Goal: Contribute content: Contribute content

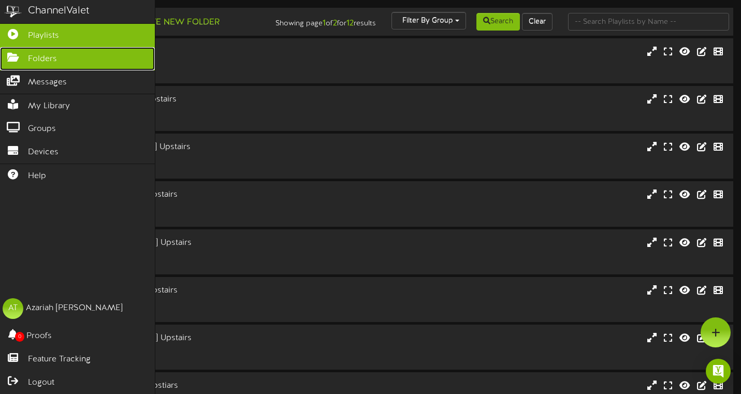
click at [15, 56] on icon at bounding box center [13, 56] width 26 height 8
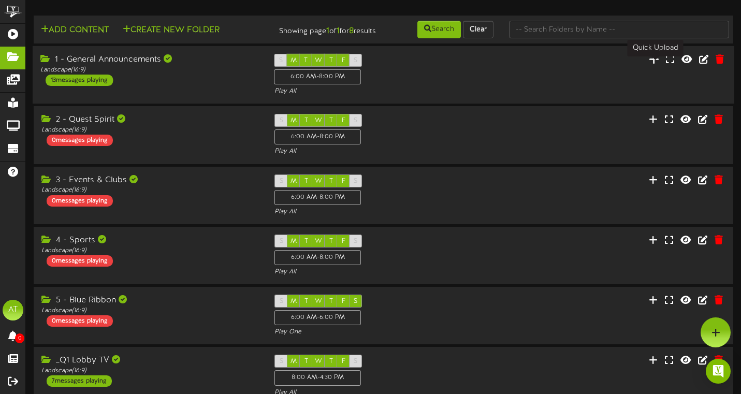
click at [653, 65] on icon at bounding box center [654, 58] width 10 height 11
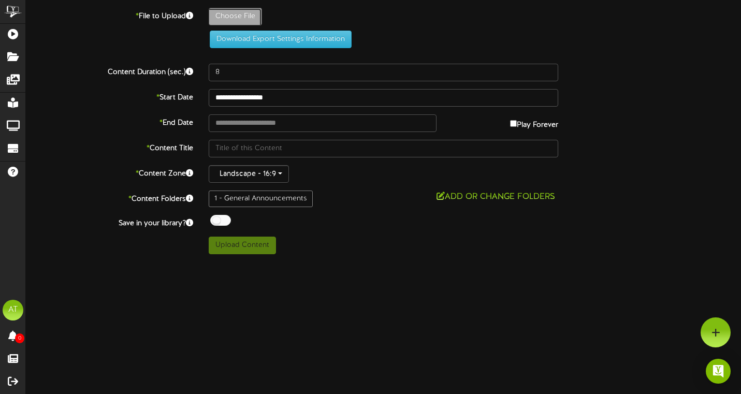
type input "**********"
type input "2"
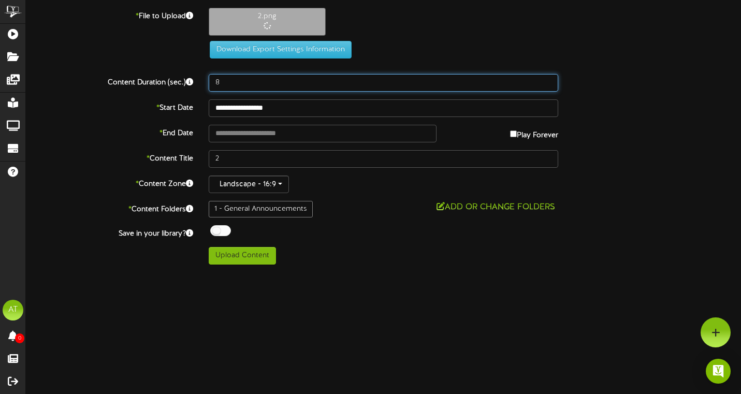
click at [249, 79] on input "8" at bounding box center [384, 83] width 350 height 18
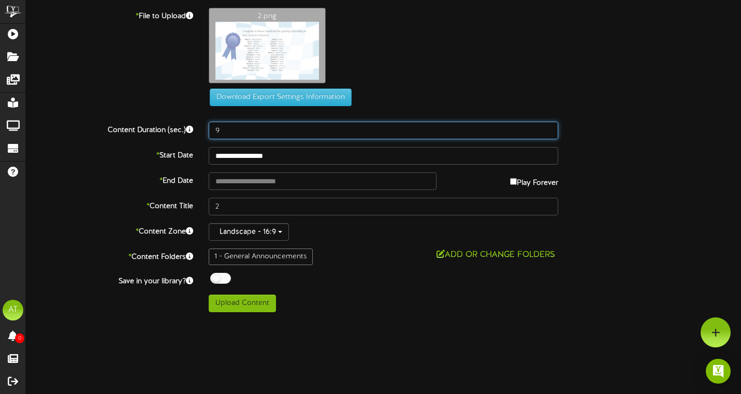
drag, startPoint x: 237, startPoint y: 130, endPoint x: 213, endPoint y: 130, distance: 23.3
click at [213, 130] on input "9" at bounding box center [384, 131] width 350 height 18
type input "12"
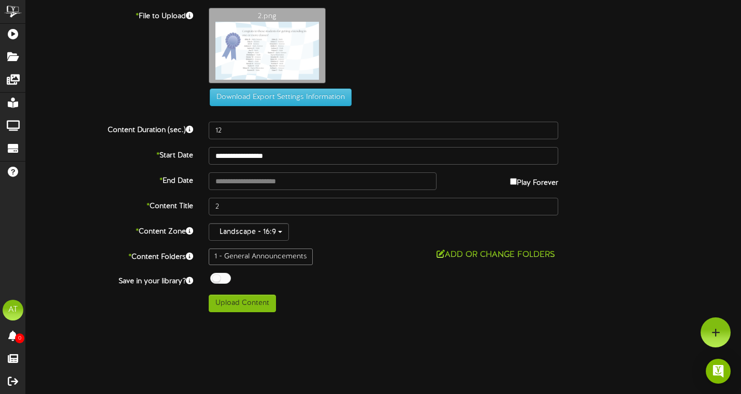
click at [634, 221] on div "**********" at bounding box center [383, 160] width 715 height 304
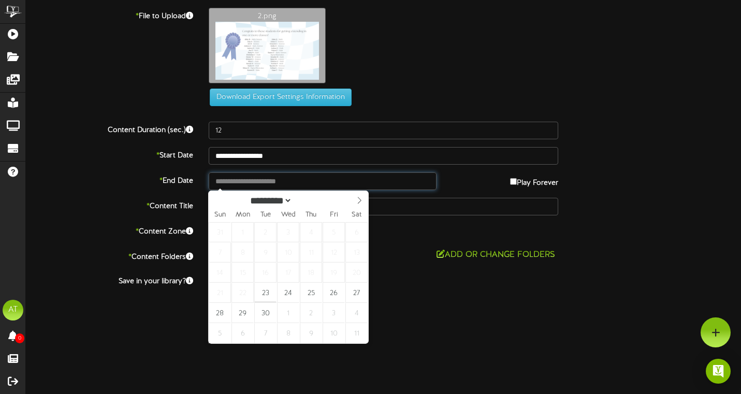
click at [264, 179] on input "text" at bounding box center [323, 181] width 228 height 18
type input "**********"
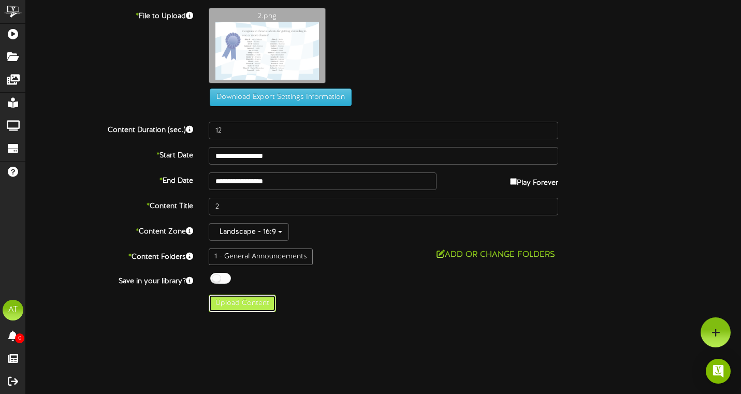
click at [230, 304] on button "Upload Content" at bounding box center [242, 304] width 67 height 18
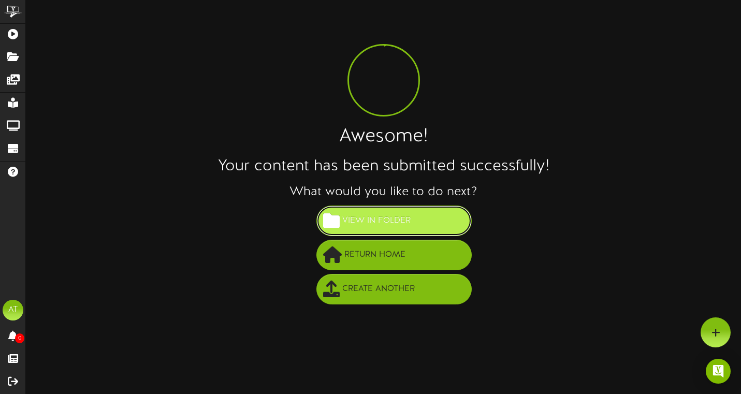
click at [387, 227] on span "View in Folder" at bounding box center [377, 220] width 74 height 17
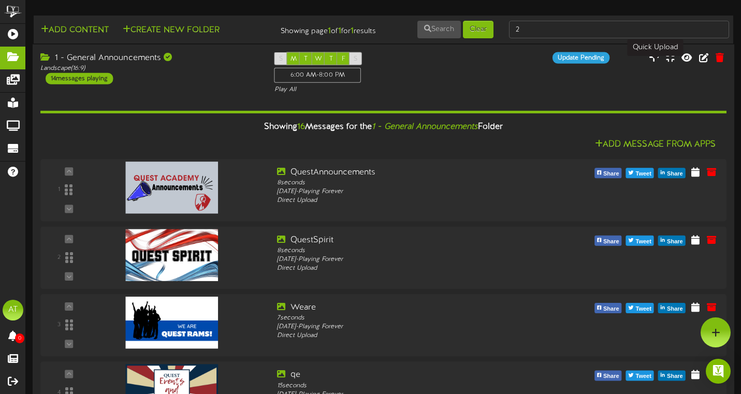
click at [656, 63] on icon at bounding box center [654, 56] width 10 height 11
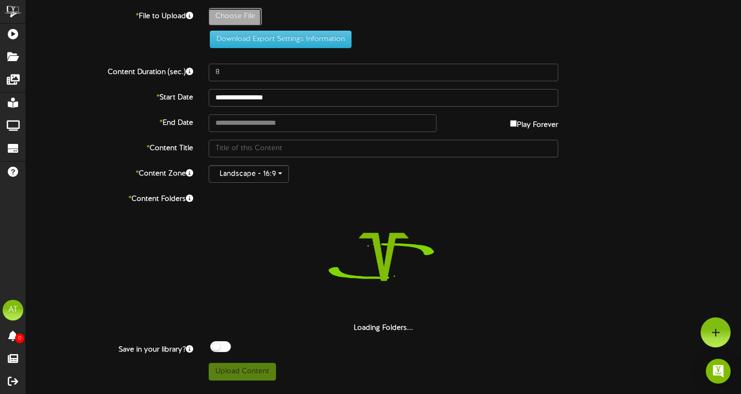
type input "**********"
type input "3"
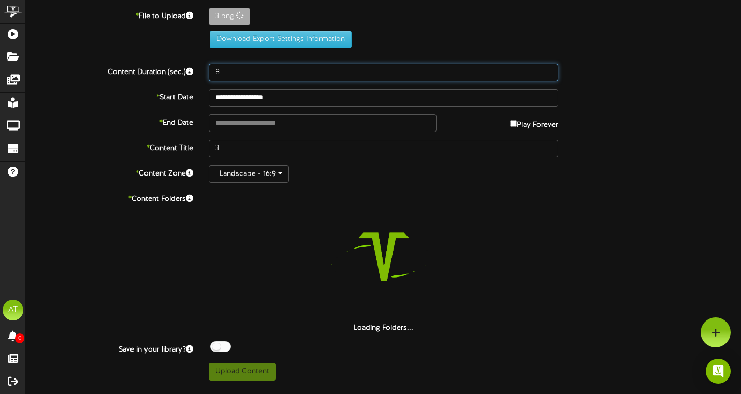
click at [236, 77] on input "8" at bounding box center [384, 73] width 350 height 18
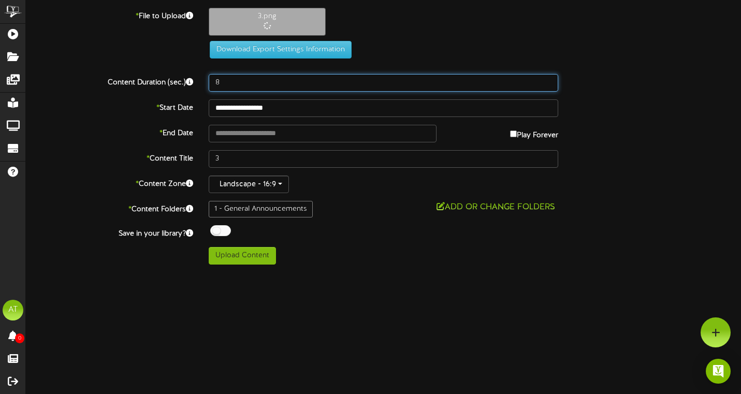
click at [236, 81] on input "8" at bounding box center [384, 83] width 350 height 18
type input "12"
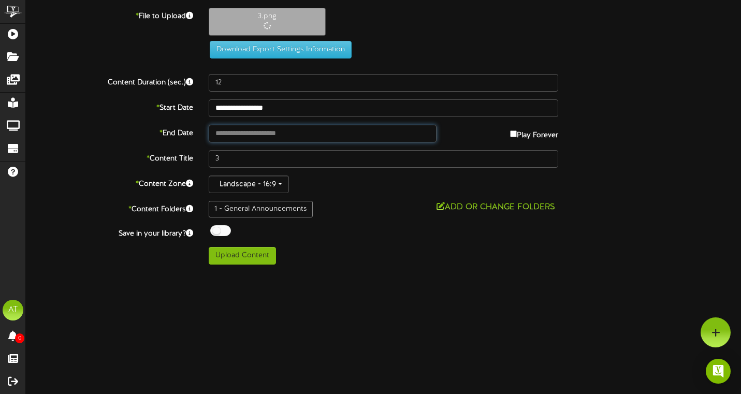
click at [266, 129] on input "text" at bounding box center [323, 134] width 228 height 18
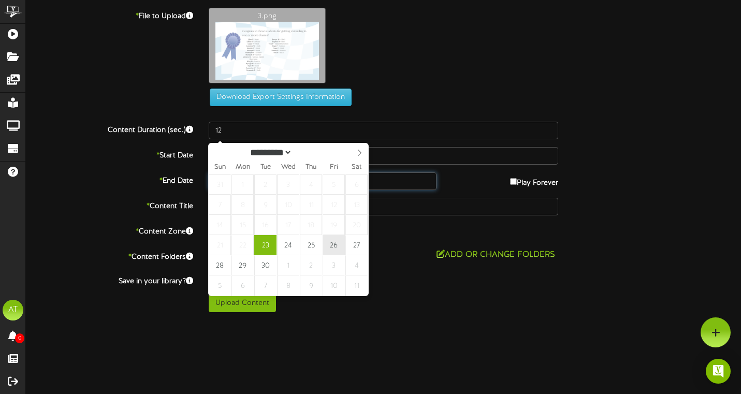
type input "**********"
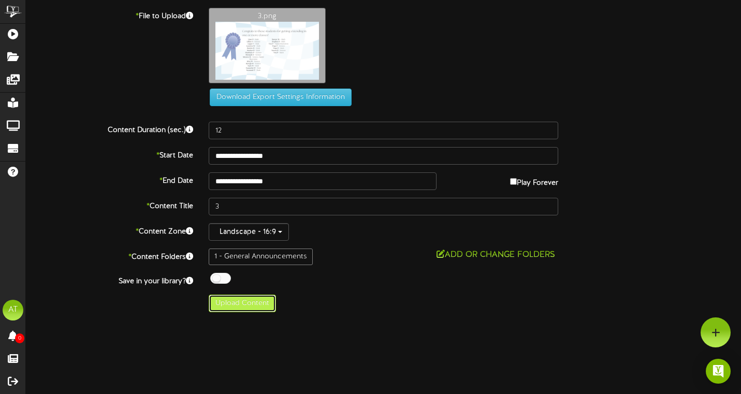
click at [242, 299] on button "Upload Content" at bounding box center [242, 304] width 67 height 18
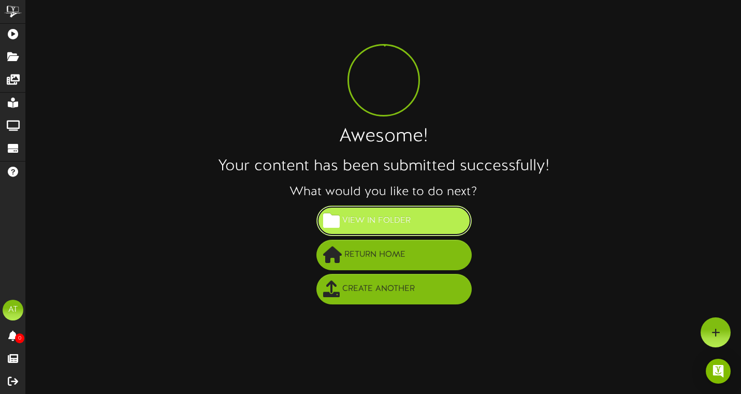
click at [366, 223] on span "View in Folder" at bounding box center [377, 220] width 74 height 17
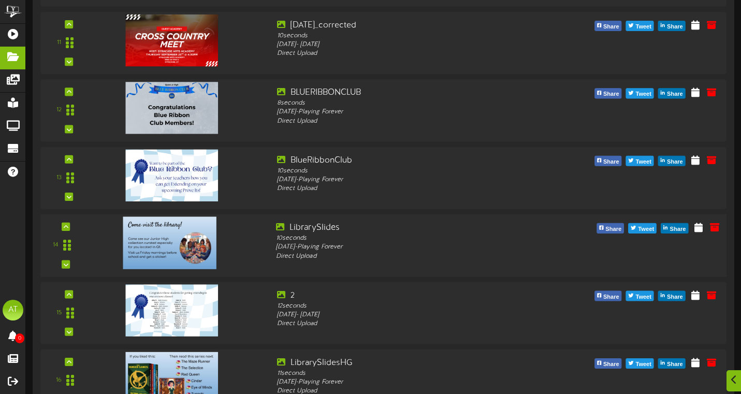
scroll to position [889, 0]
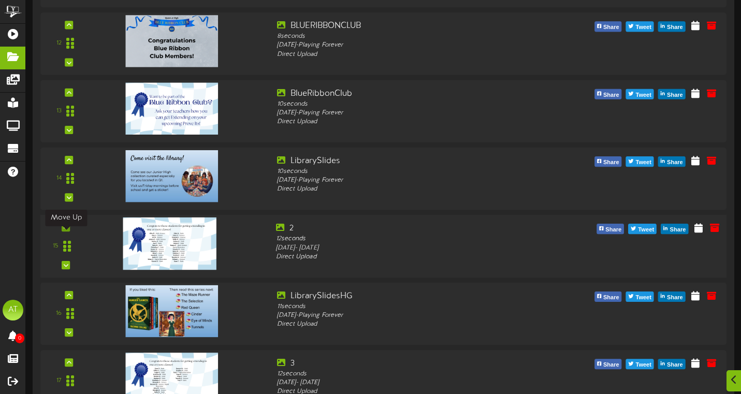
click at [67, 230] on icon at bounding box center [66, 227] width 5 height 5
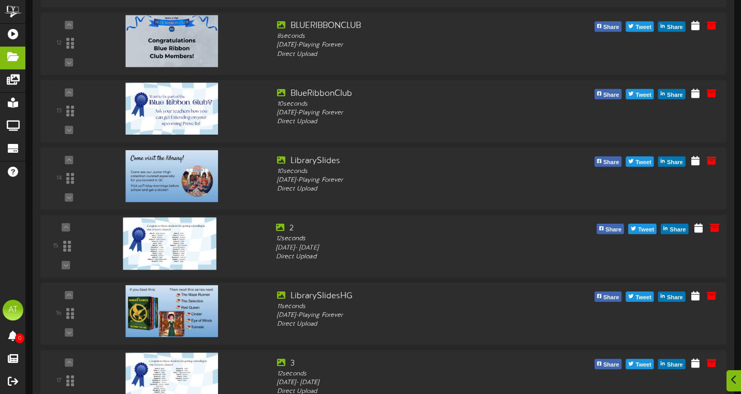
scroll to position [930, 0]
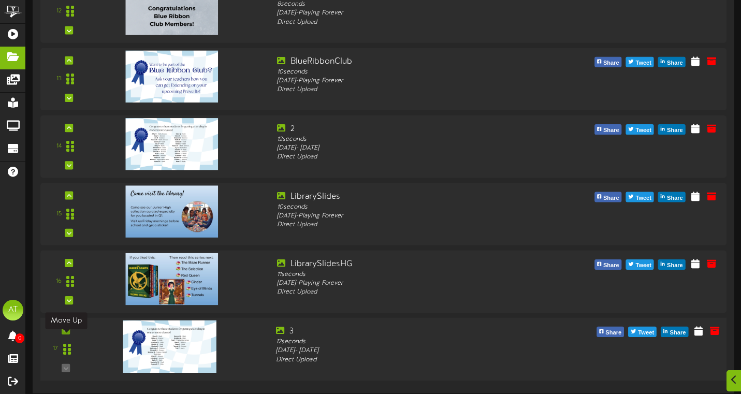
click at [68, 326] on div "17" at bounding box center [66, 349] width 42 height 47
click at [64, 330] on icon at bounding box center [66, 330] width 5 height 5
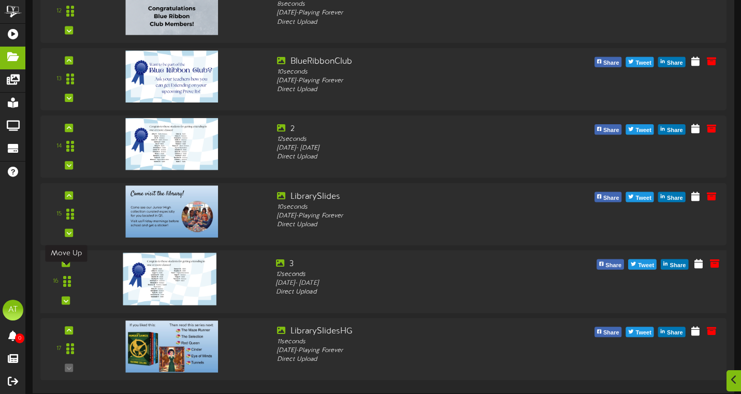
click at [64, 258] on div "16" at bounding box center [66, 281] width 42 height 47
click at [67, 264] on icon at bounding box center [66, 262] width 5 height 5
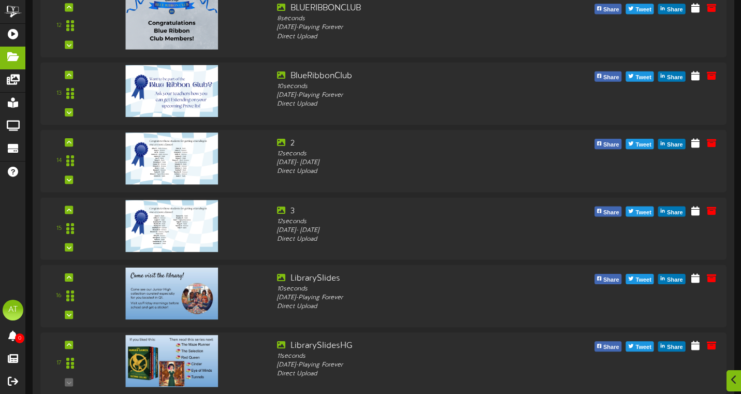
scroll to position [907, 0]
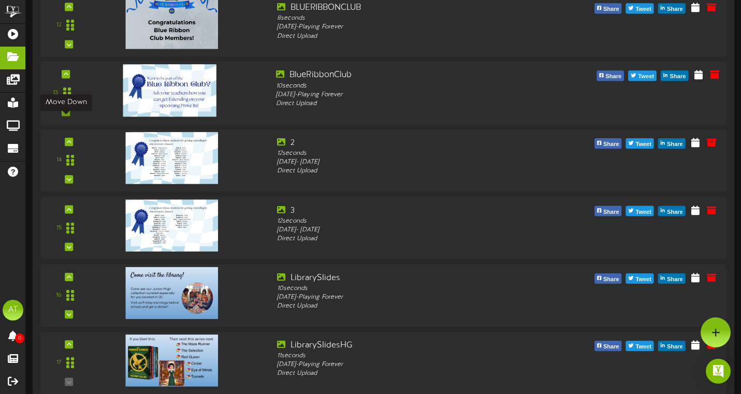
click at [68, 114] on icon at bounding box center [66, 111] width 5 height 5
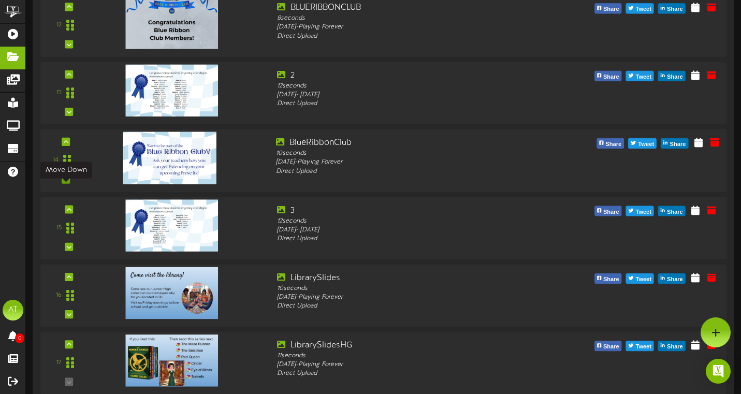
click at [69, 184] on div at bounding box center [66, 180] width 8 height 8
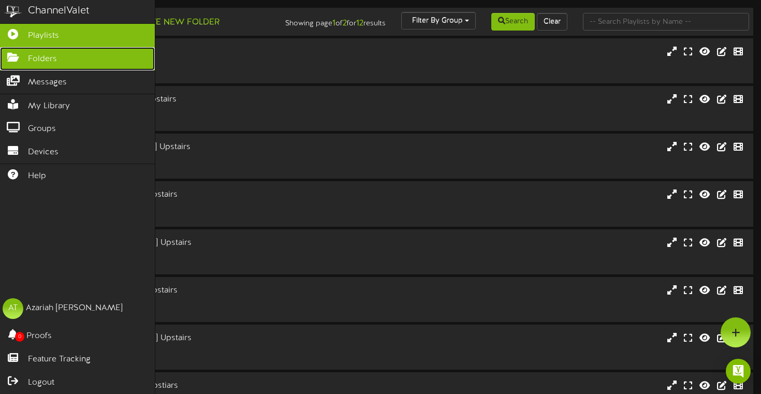
click at [14, 54] on icon at bounding box center [13, 56] width 26 height 8
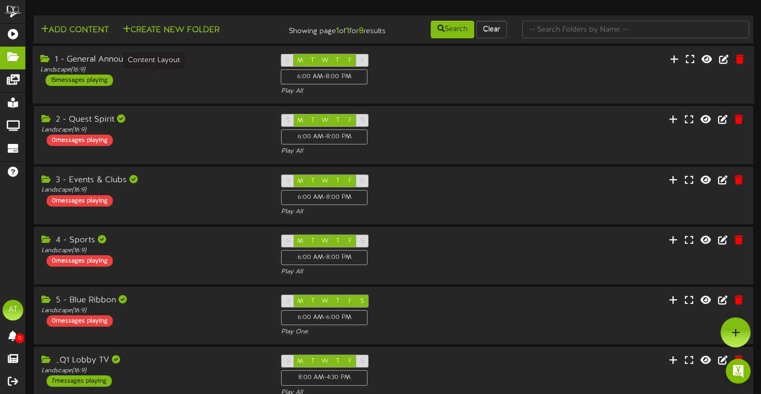
click at [172, 75] on div "Landscape ( 16:9 )" at bounding box center [152, 70] width 225 height 9
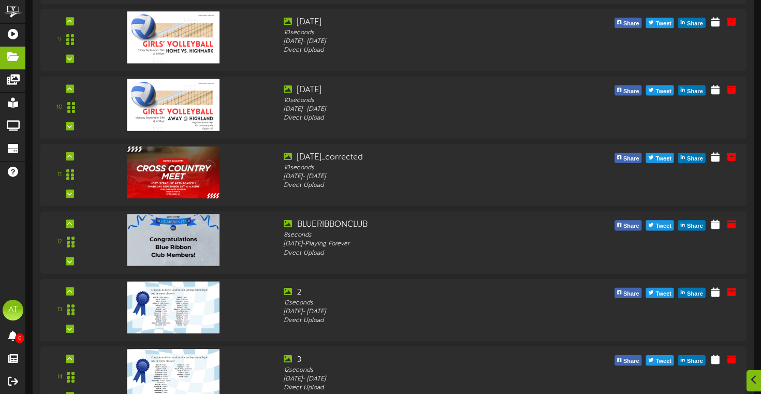
scroll to position [900, 0]
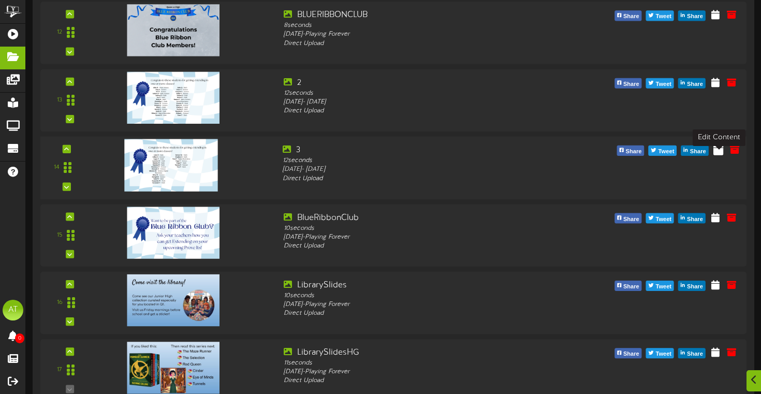
click at [719, 155] on icon at bounding box center [719, 148] width 10 height 11
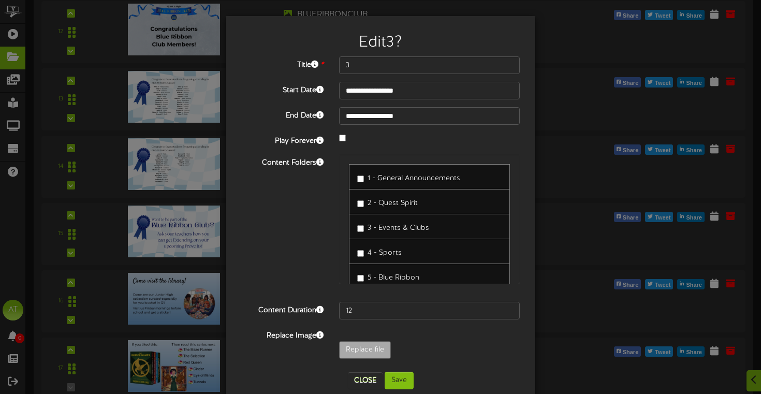
click at [354, 229] on div "3 - Events & Clubs" at bounding box center [429, 226] width 161 height 25
type input "**********"
click at [390, 376] on button "Save" at bounding box center [399, 381] width 29 height 18
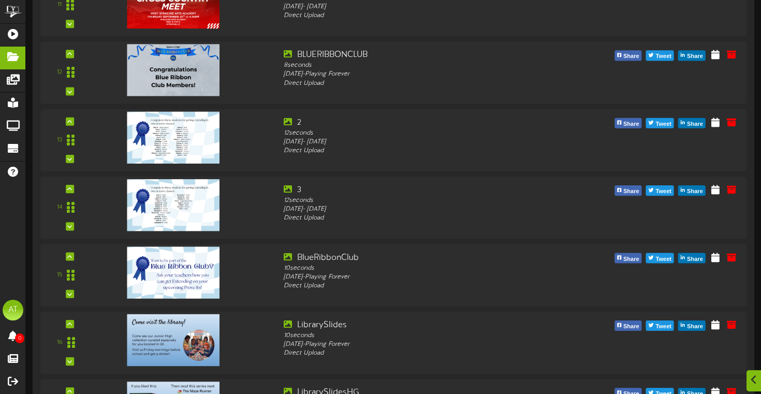
scroll to position [868, 0]
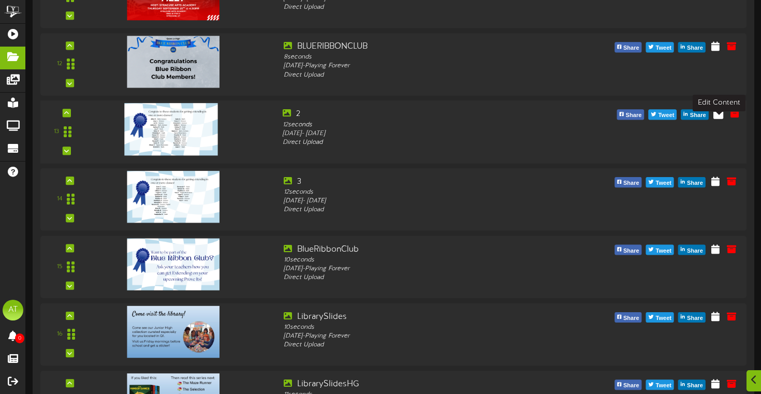
click at [718, 119] on icon at bounding box center [719, 113] width 10 height 11
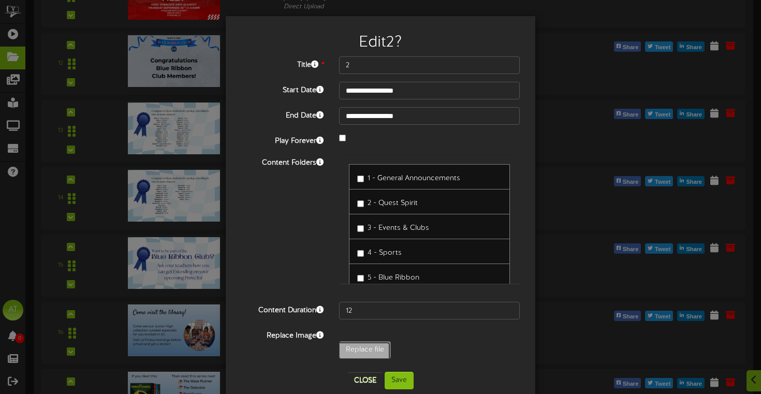
type input "**********"
click at [396, 376] on button "Save" at bounding box center [399, 381] width 29 height 18
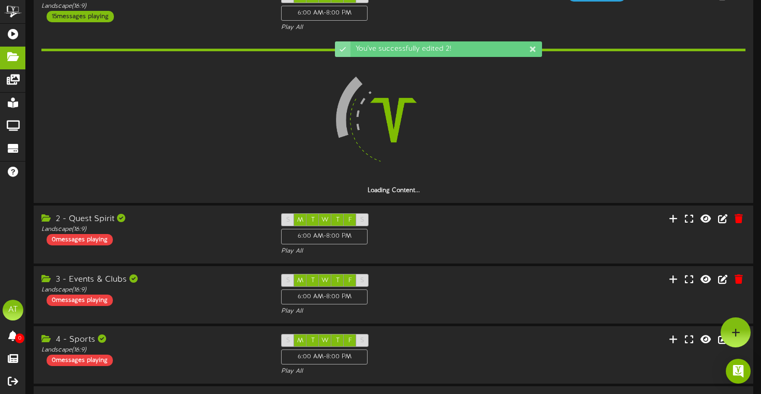
scroll to position [0, 0]
